Goal: Find contact information: Find contact information

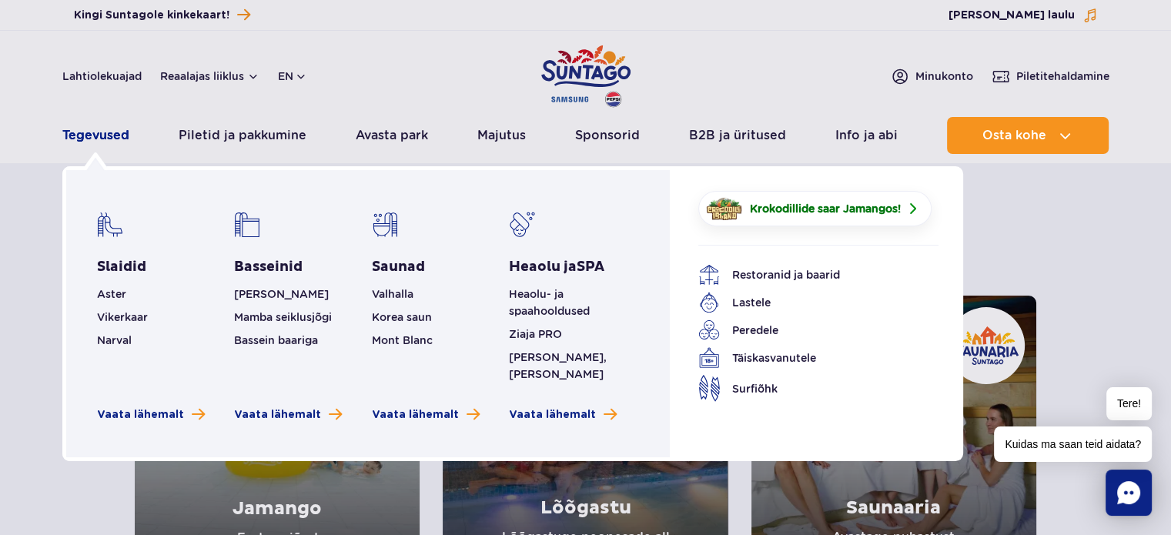
click at [92, 133] on font "Tegevused" at bounding box center [95, 135] width 67 height 15
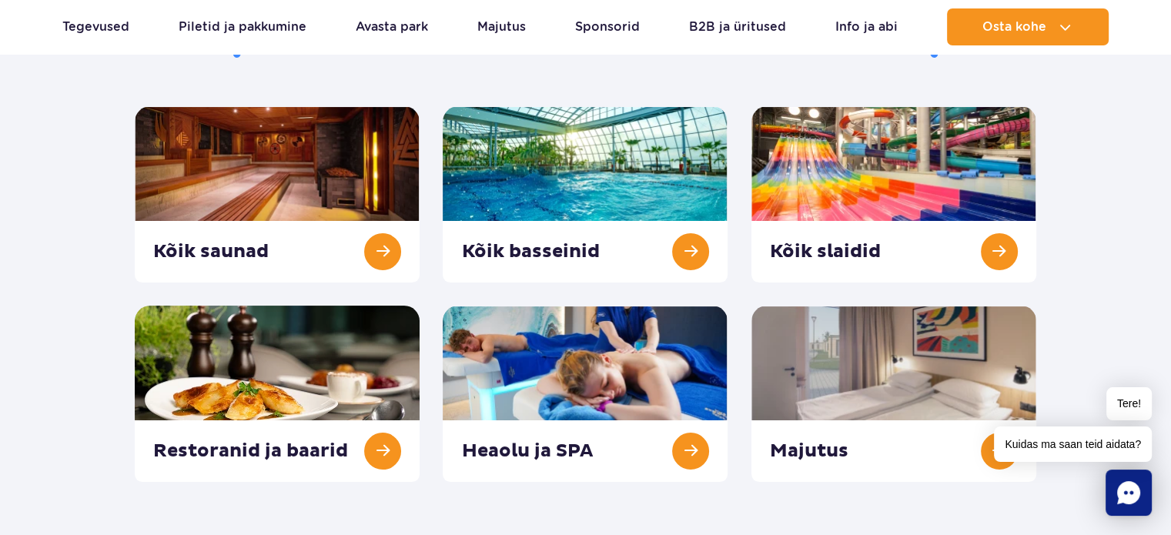
scroll to position [154, 0]
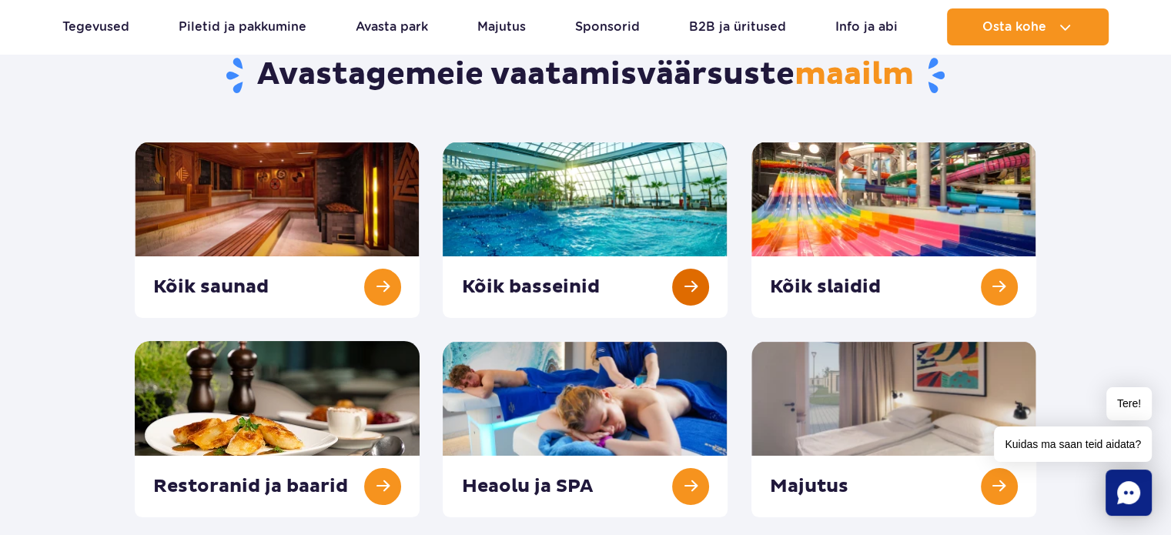
click at [536, 212] on link at bounding box center [585, 230] width 285 height 176
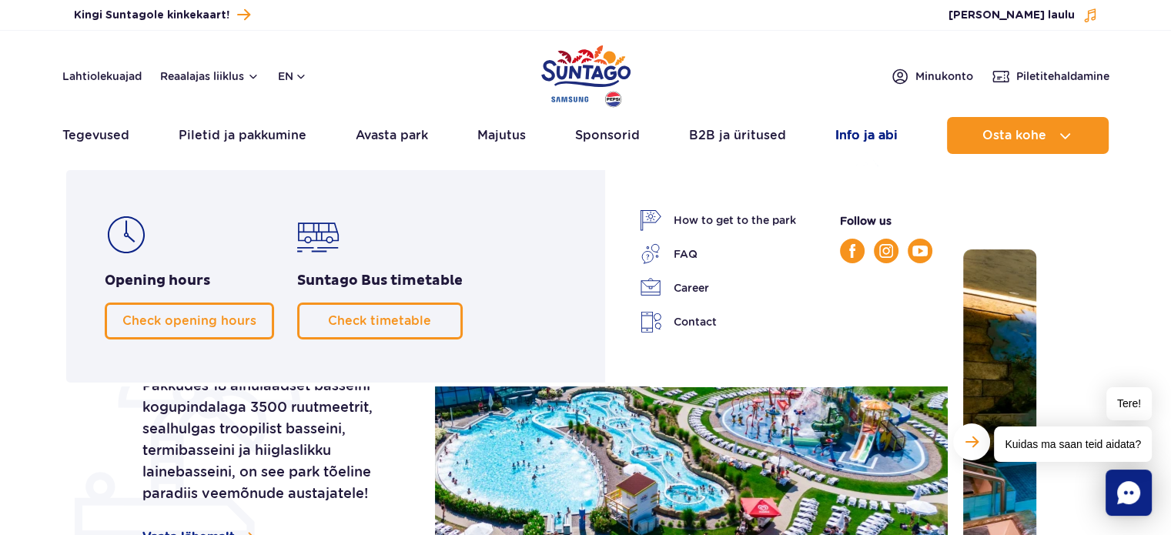
click at [852, 139] on font "Info ja abi" at bounding box center [866, 135] width 62 height 15
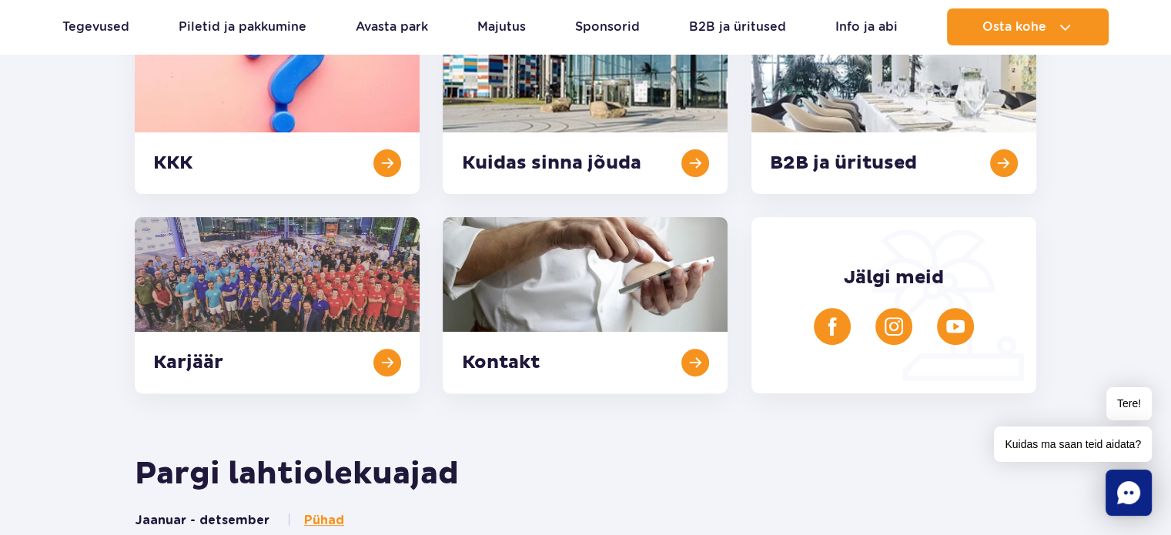
scroll to position [462, 0]
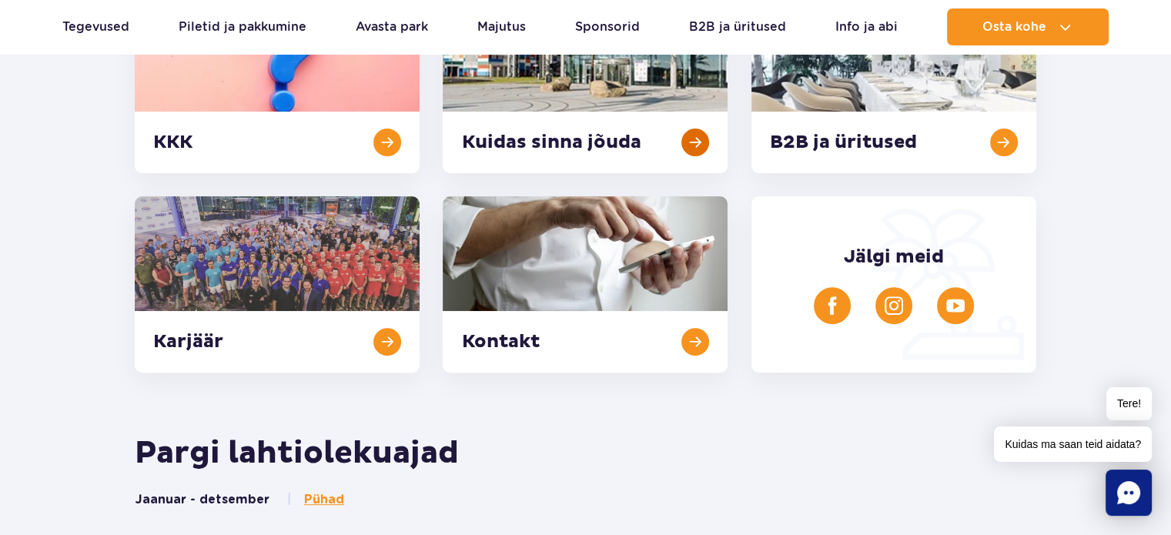
click at [503, 107] on link at bounding box center [585, 85] width 285 height 176
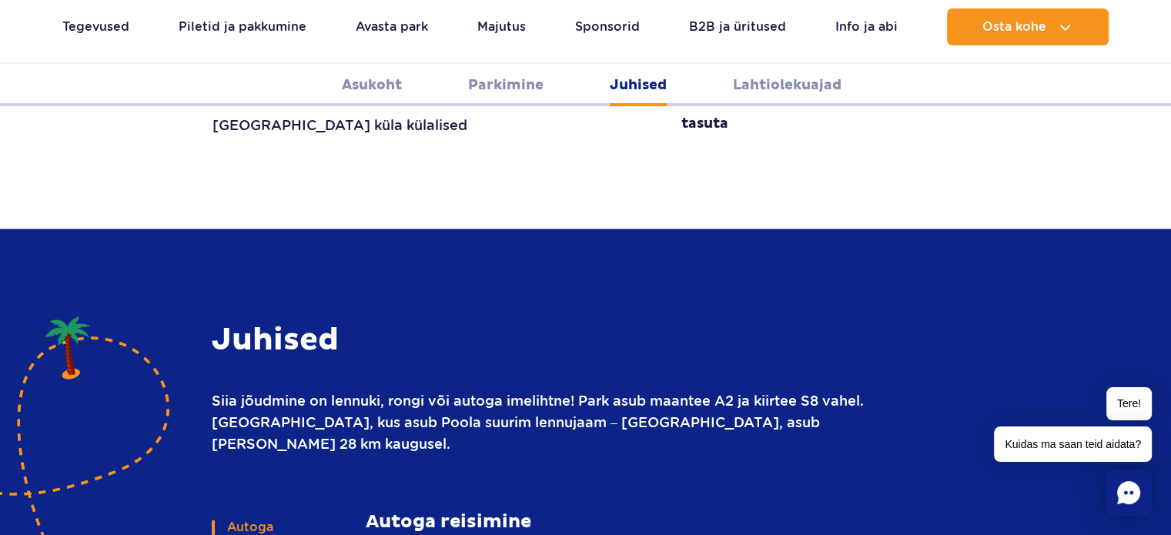
scroll to position [1855, 0]
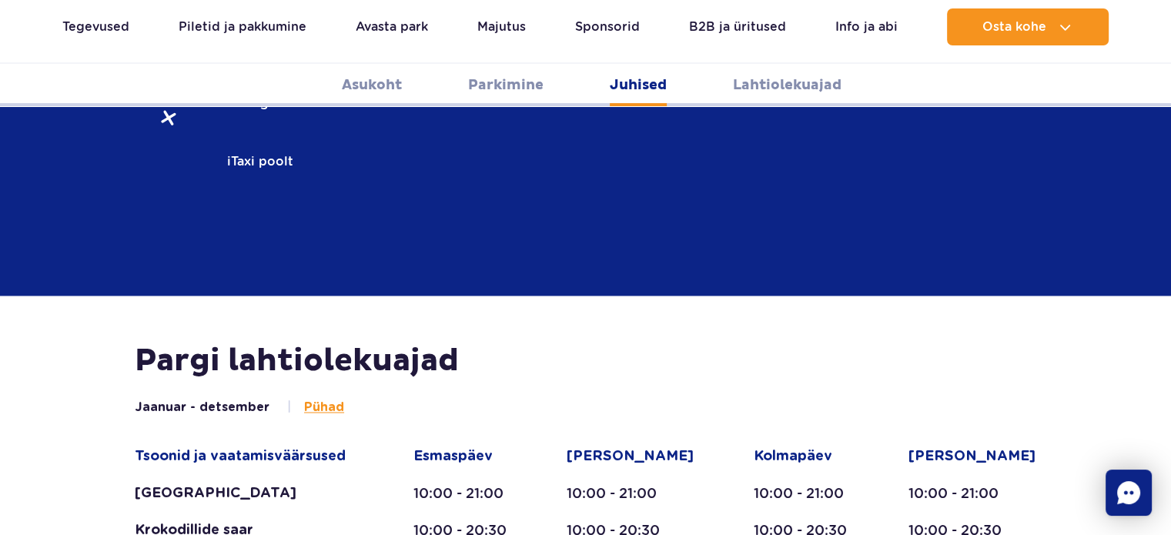
scroll to position [2470, 0]
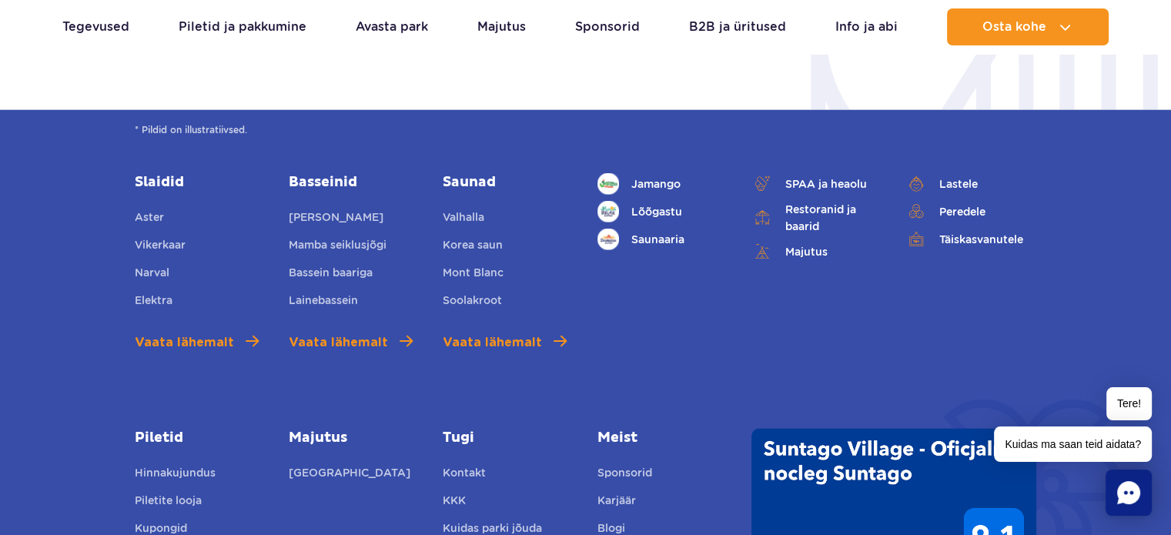
scroll to position [3856, 0]
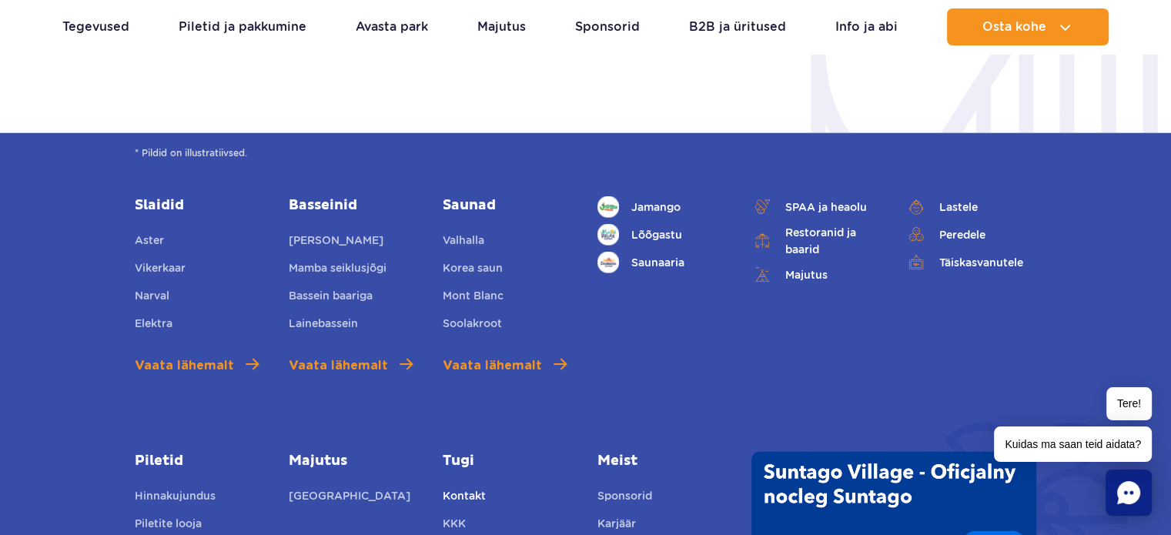
click at [453, 489] on font "Kontakt" at bounding box center [464, 495] width 43 height 12
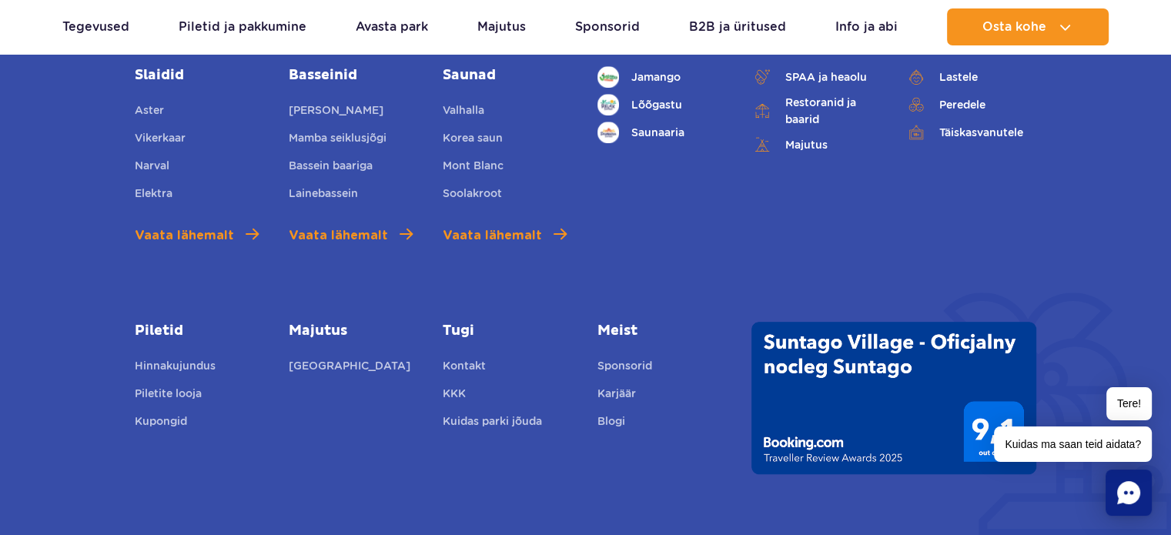
scroll to position [770, 0]
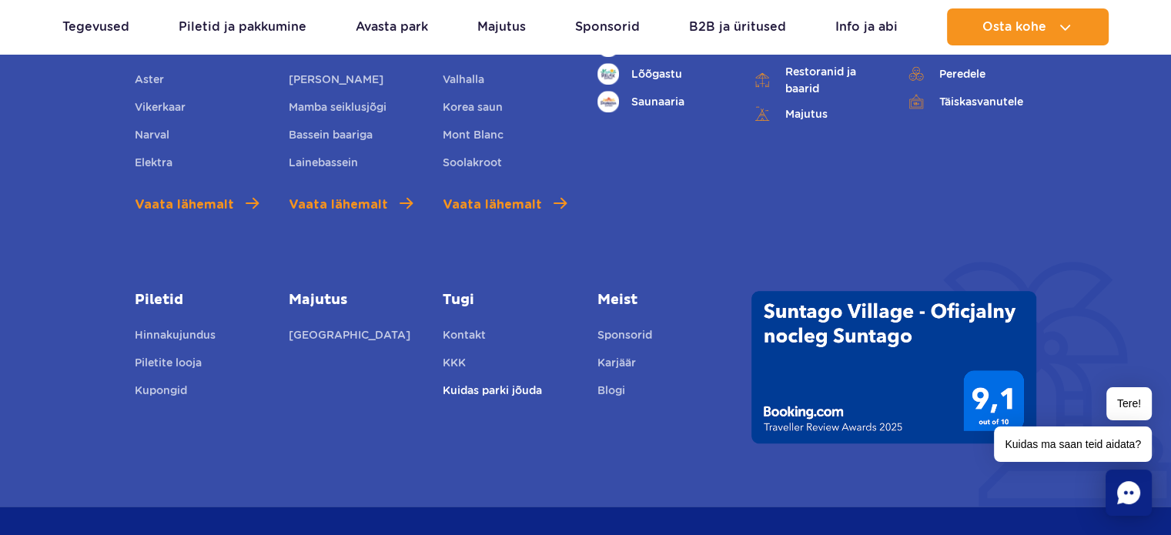
click at [485, 389] on font "Kuidas parki jõuda" at bounding box center [492, 390] width 99 height 12
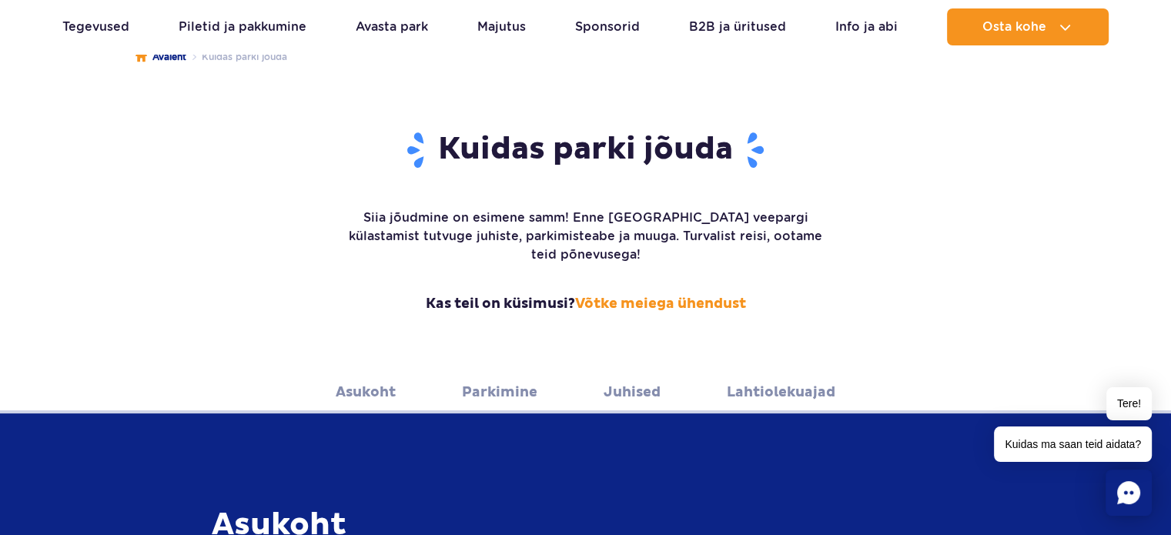
click at [379, 383] on font "Asukoht" at bounding box center [366, 392] width 60 height 18
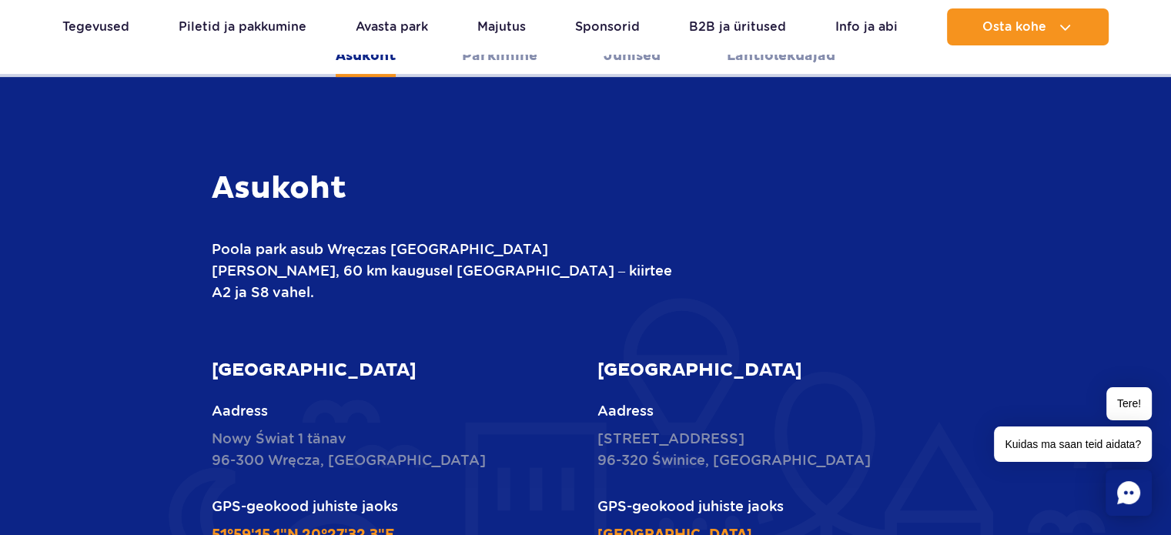
scroll to position [508, 0]
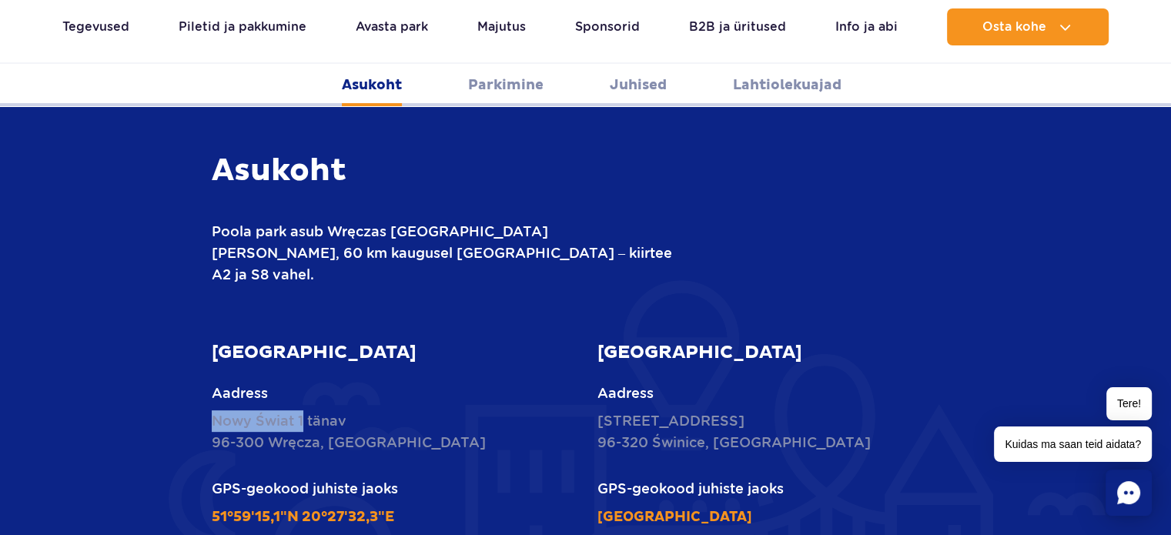
drag, startPoint x: 212, startPoint y: 381, endPoint x: 301, endPoint y: 386, distance: 88.6
click at [301, 412] on font "Nowy Świat 1 tänav" at bounding box center [279, 420] width 135 height 16
copy font "Nowy Świat 1"
